Goal: Task Accomplishment & Management: Manage account settings

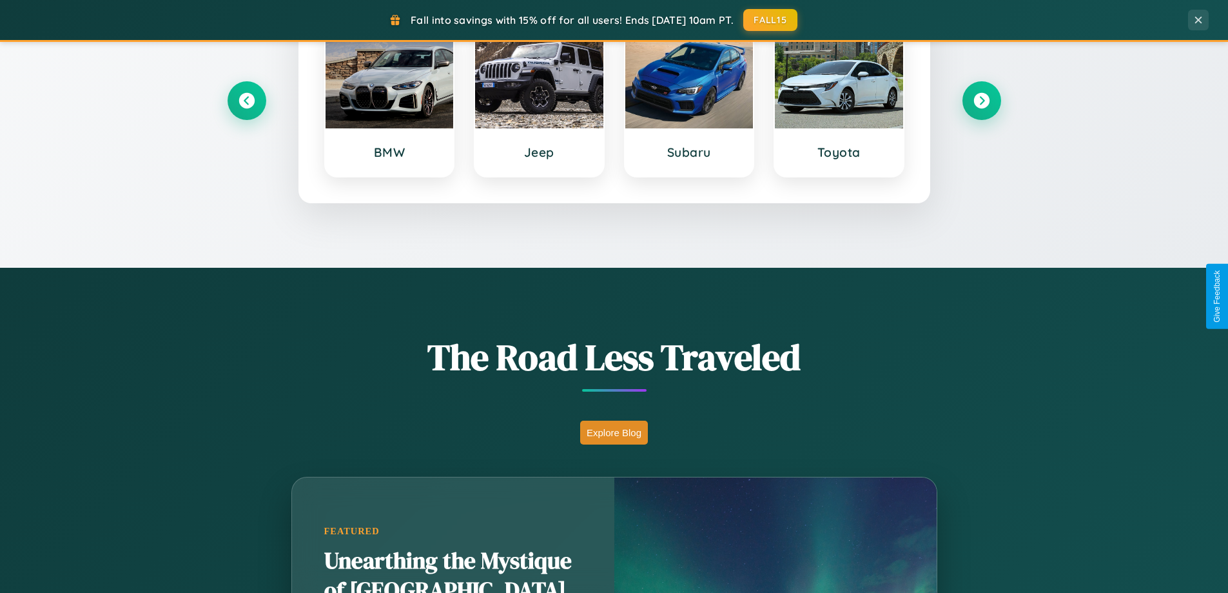
scroll to position [887, 0]
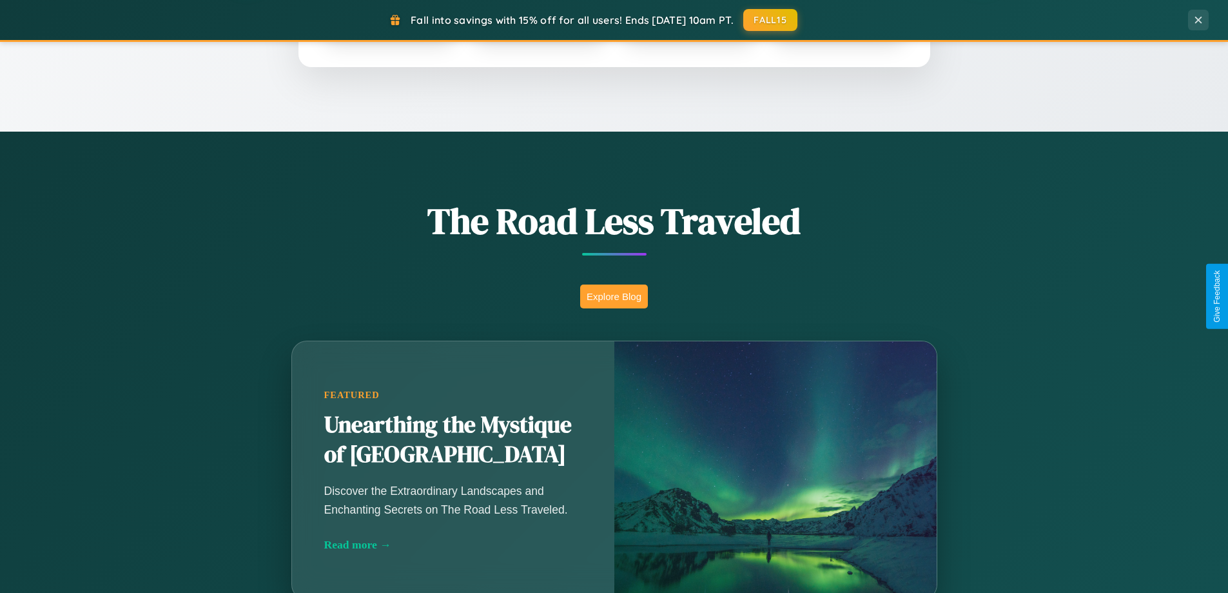
click at [614, 296] on button "Explore Blog" at bounding box center [614, 296] width 68 height 24
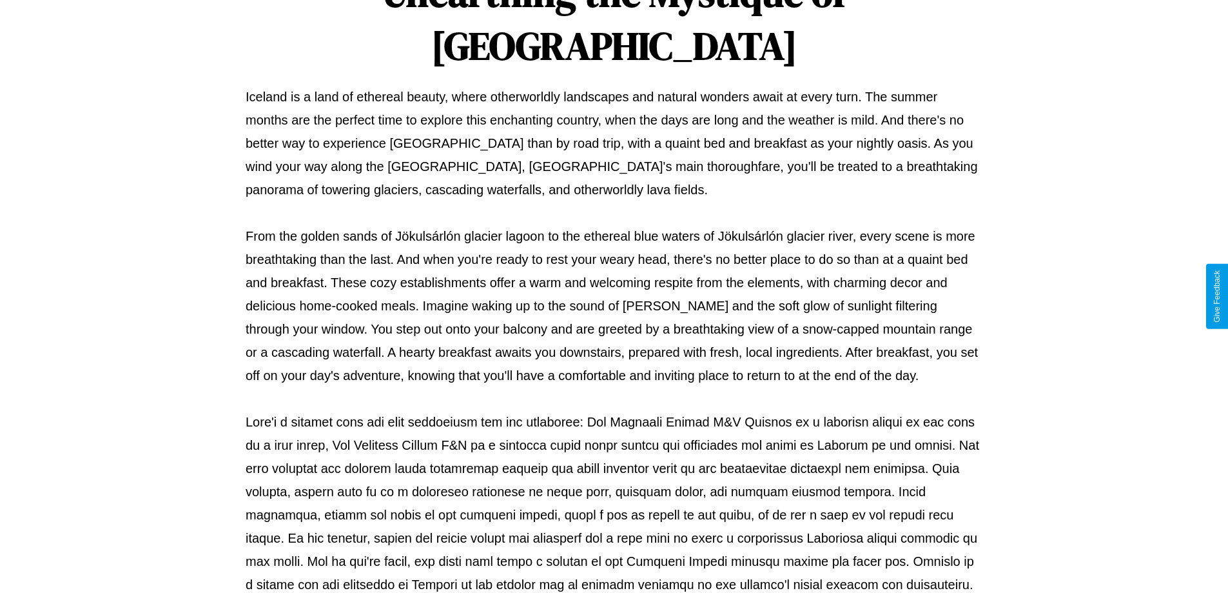
scroll to position [417, 0]
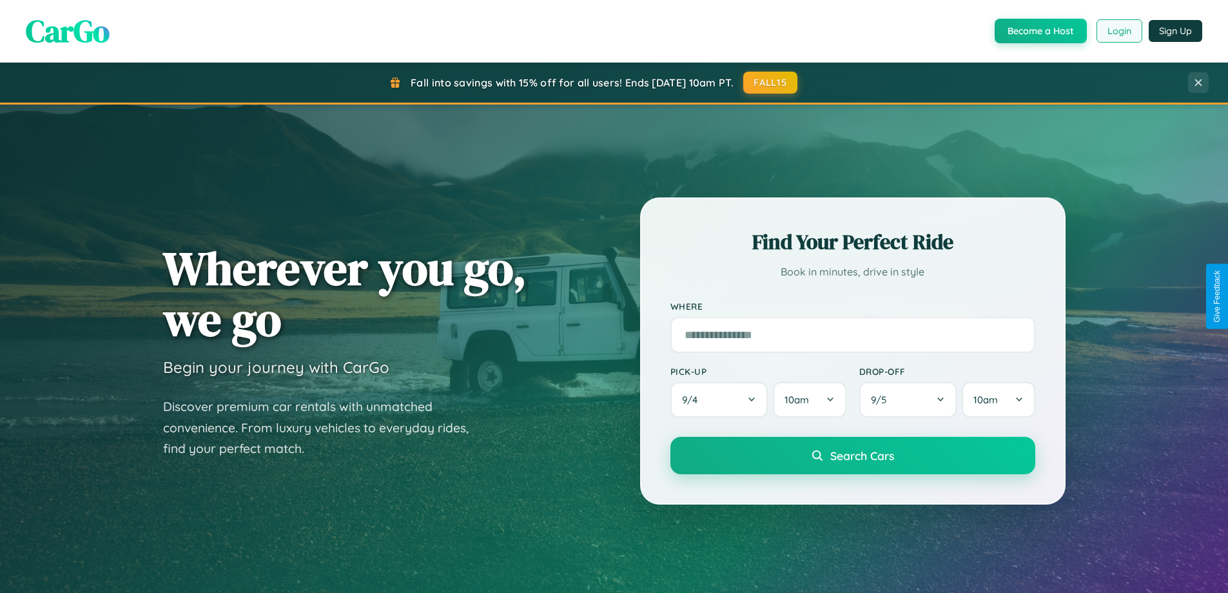
click at [1119, 31] on button "Login" at bounding box center [1120, 30] width 46 height 23
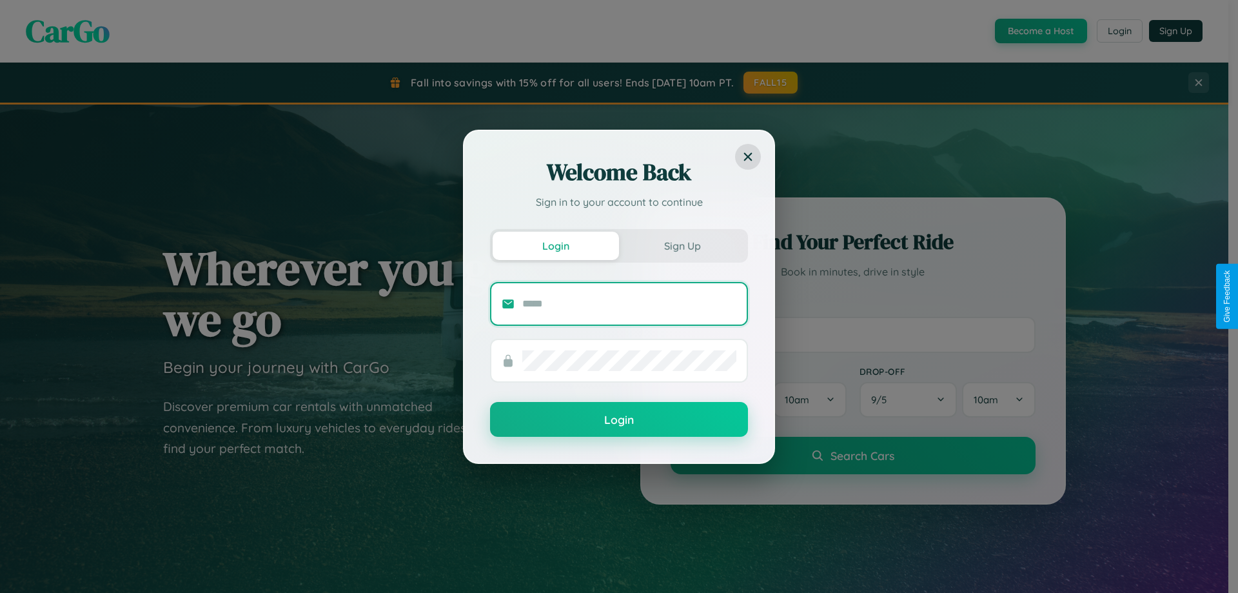
click at [629, 303] on input "text" at bounding box center [629, 303] width 214 height 21
type input "**********"
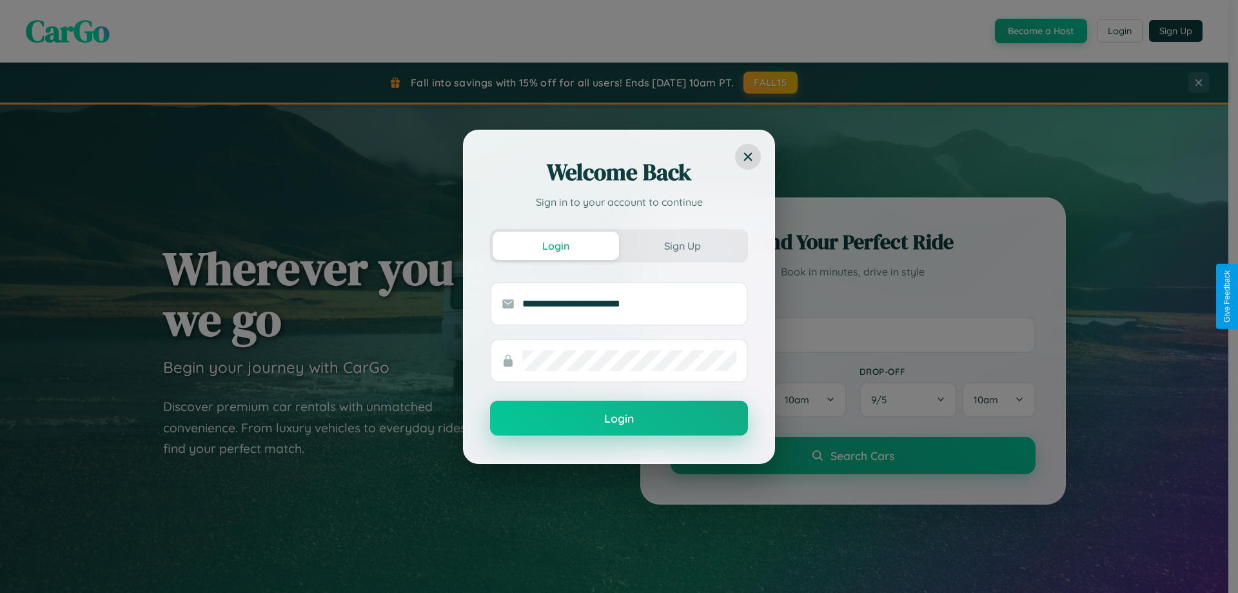
click at [619, 419] on button "Login" at bounding box center [619, 417] width 258 height 35
